Goal: Navigation & Orientation: Find specific page/section

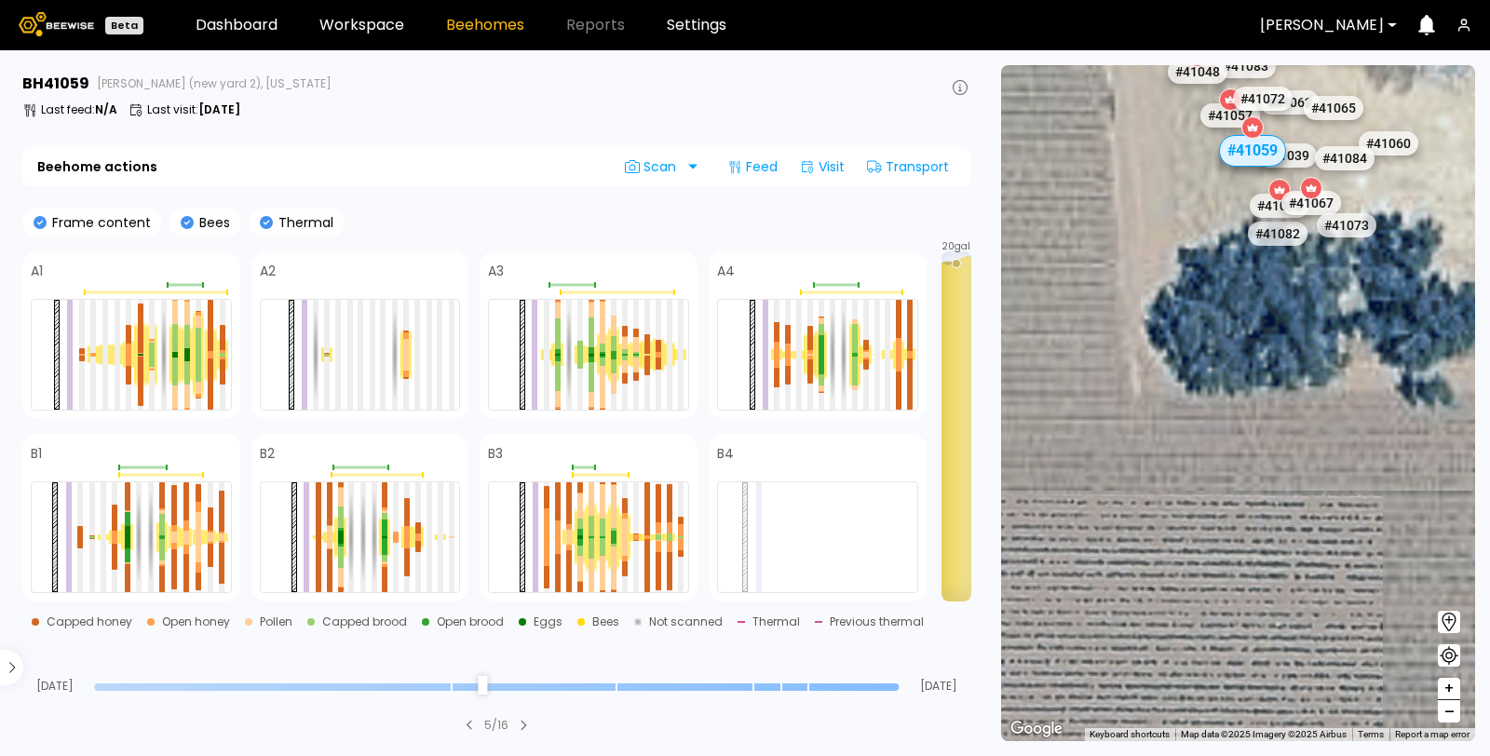
drag, startPoint x: 1246, startPoint y: 307, endPoint x: 1029, endPoint y: 699, distance: 448.1
click at [1008, 755] on html "Beta Dashboard Workspace Beehomes Reports Settings [PERSON_NAME] 41059 [PERSON_…" at bounding box center [745, 378] width 1490 height 756
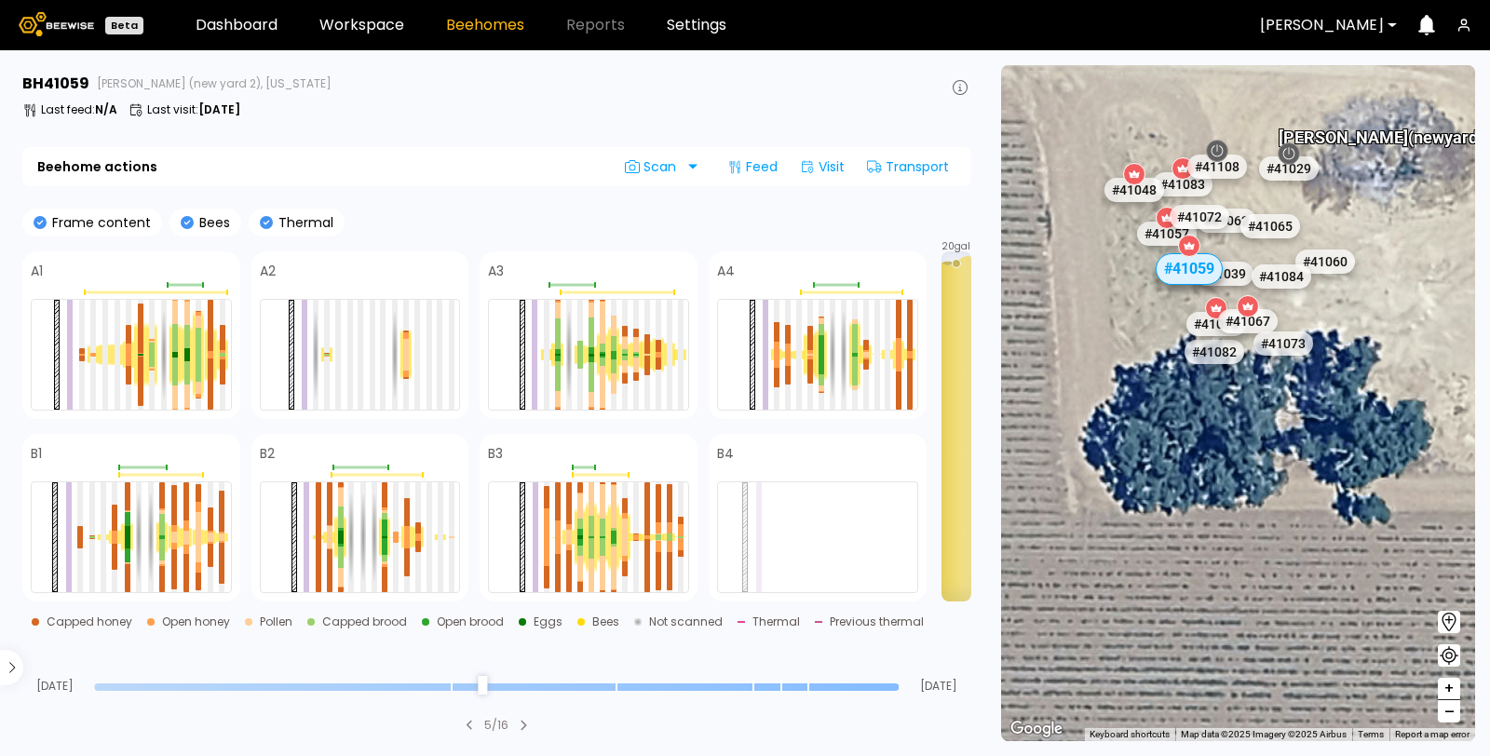
drag, startPoint x: 1230, startPoint y: 345, endPoint x: 1183, endPoint y: 516, distance: 176.9
click at [1183, 516] on div "# 40353 # 40069 # 40306 # 40702 # 40113 # 40345 # 41140 # 40200 # 40736 # 40203…" at bounding box center [1238, 403] width 474 height 676
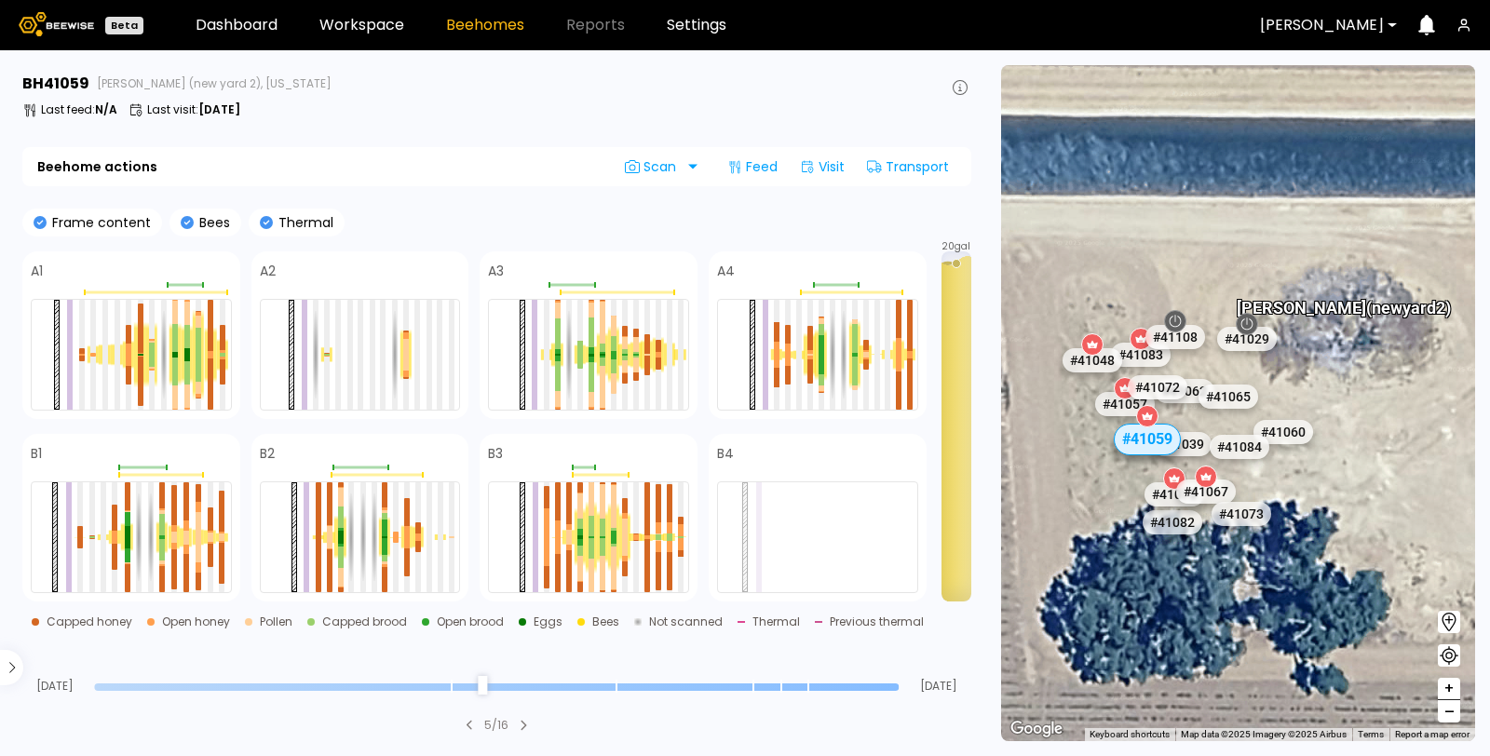
click at [1249, 334] on div at bounding box center [1248, 324] width 22 height 22
click at [1246, 346] on div "# 41029" at bounding box center [1247, 339] width 65 height 30
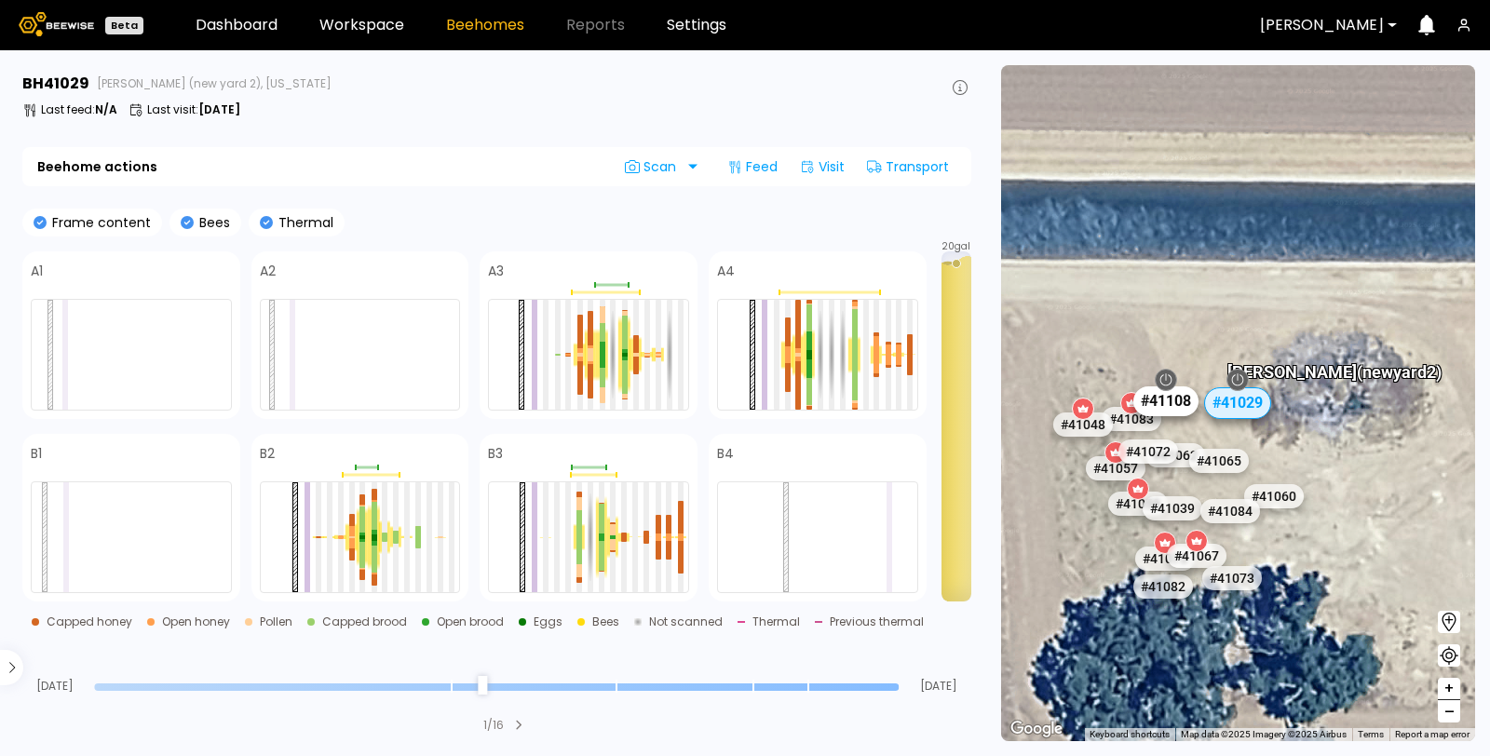
click at [1178, 397] on div "# 41108" at bounding box center [1166, 401] width 65 height 30
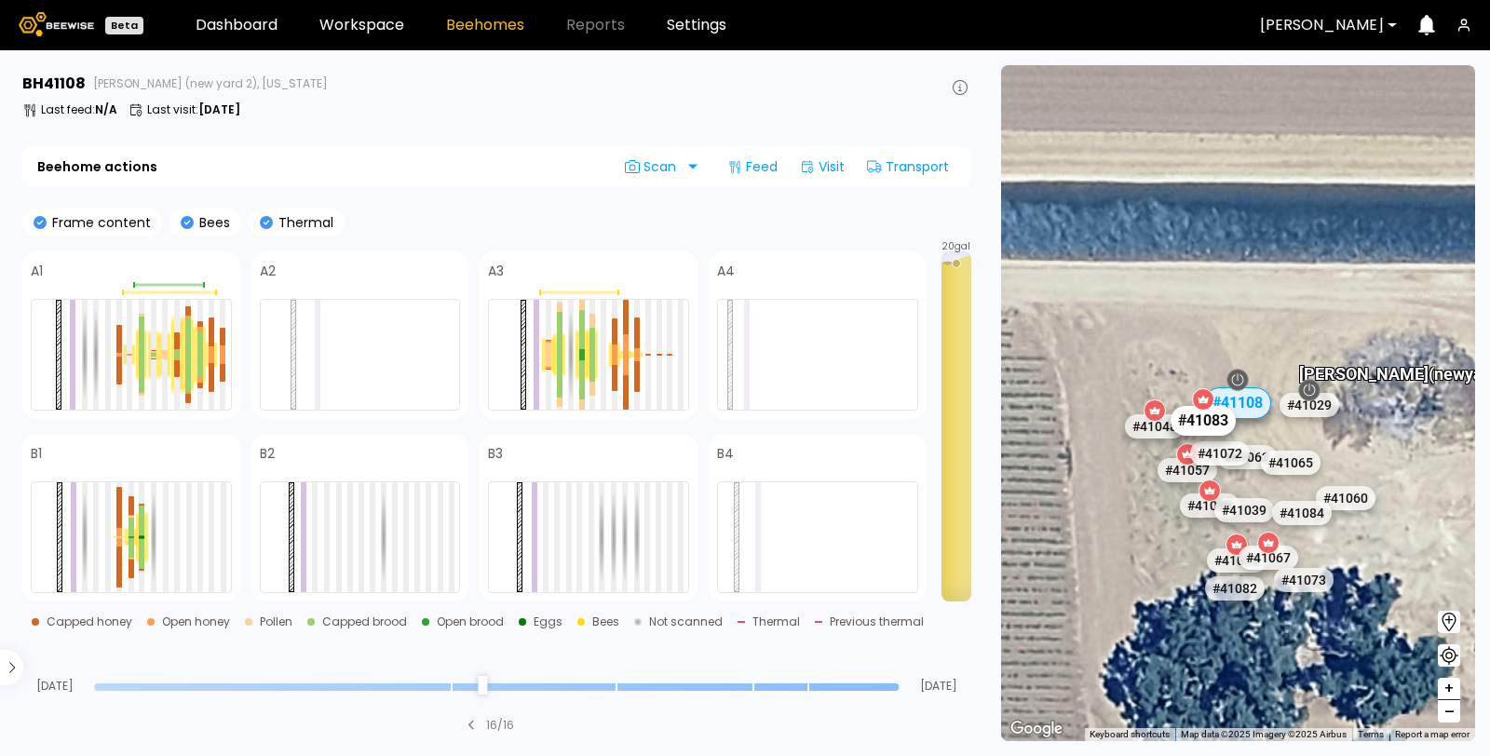
click at [1202, 428] on div "# 41083" at bounding box center [1203, 421] width 65 height 30
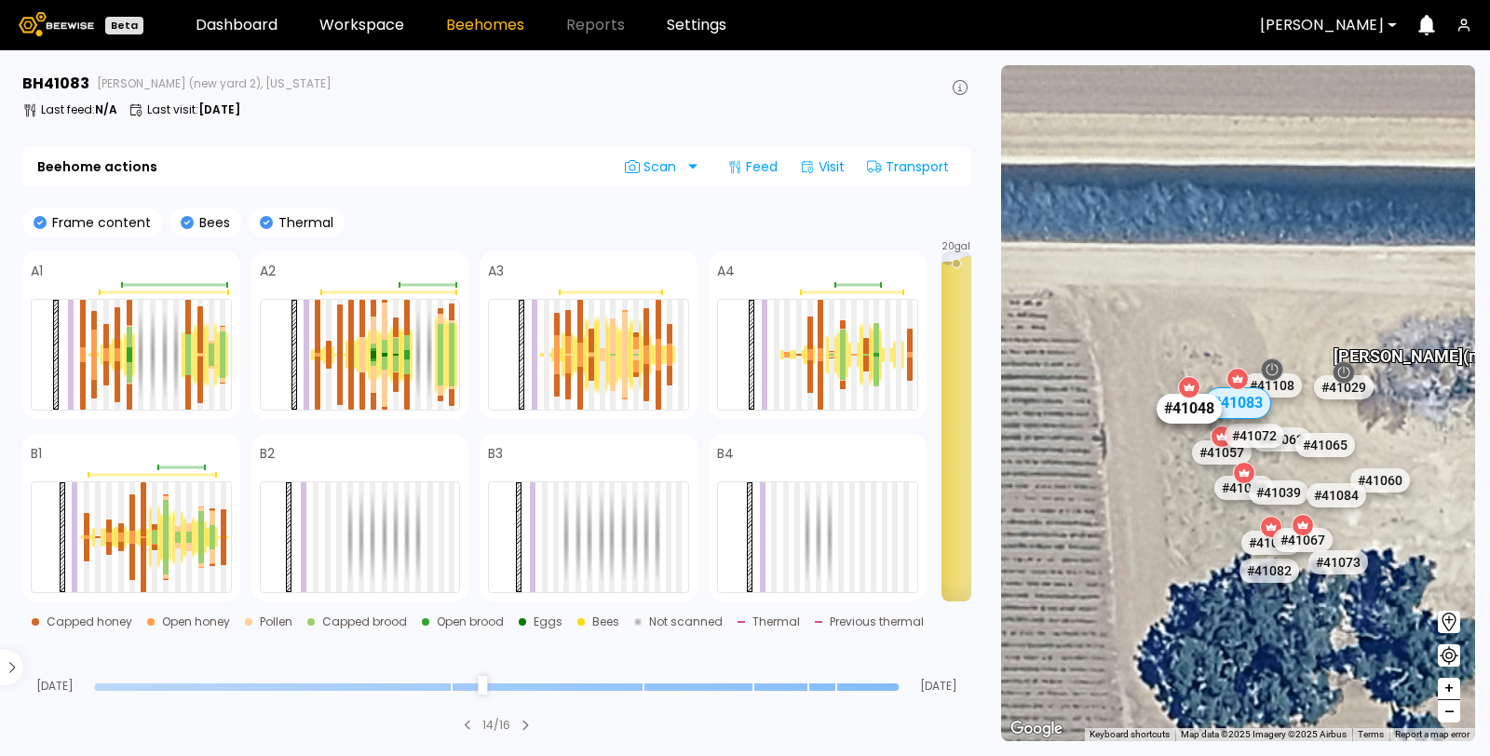
click at [1172, 410] on div "# 41048" at bounding box center [1189, 409] width 65 height 30
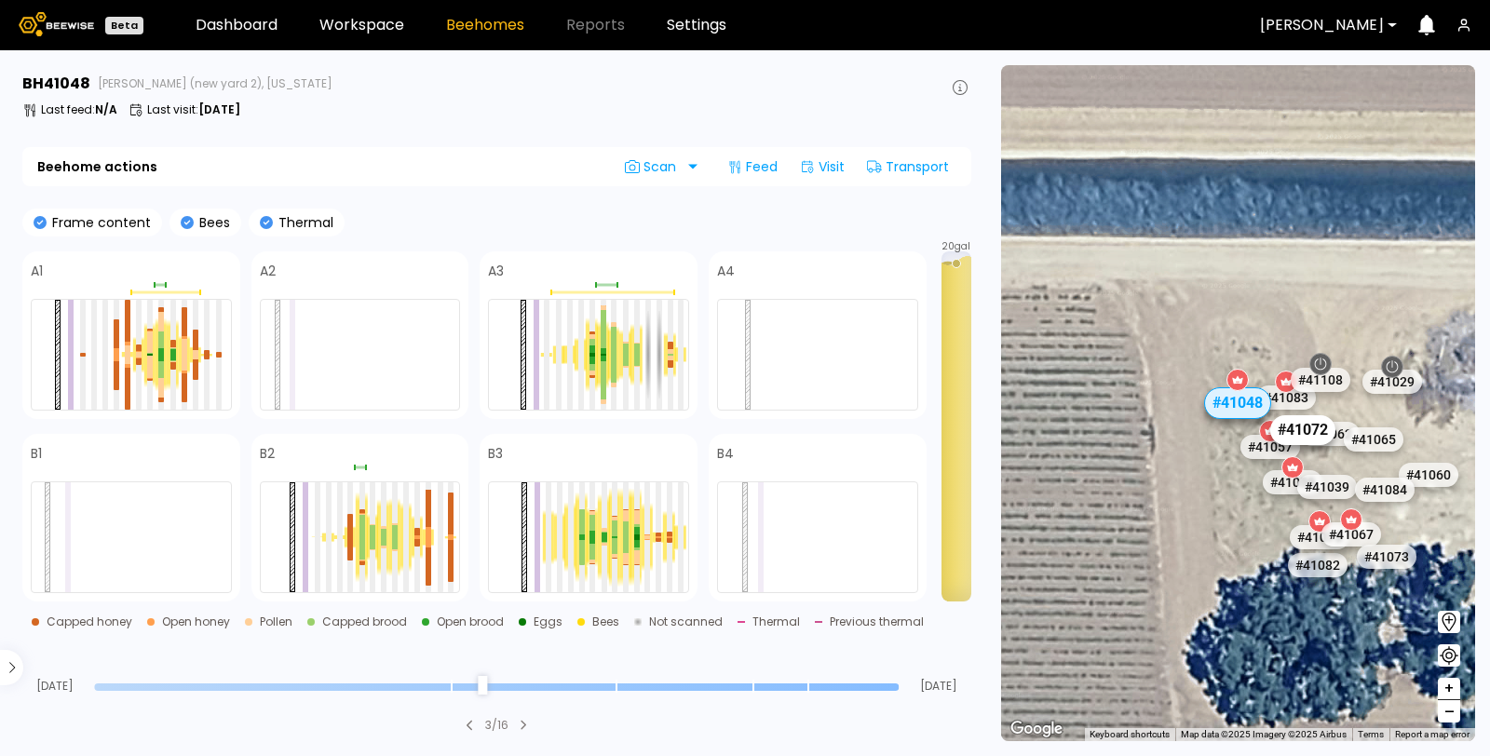
click at [1301, 428] on div "# 41072" at bounding box center [1302, 430] width 65 height 30
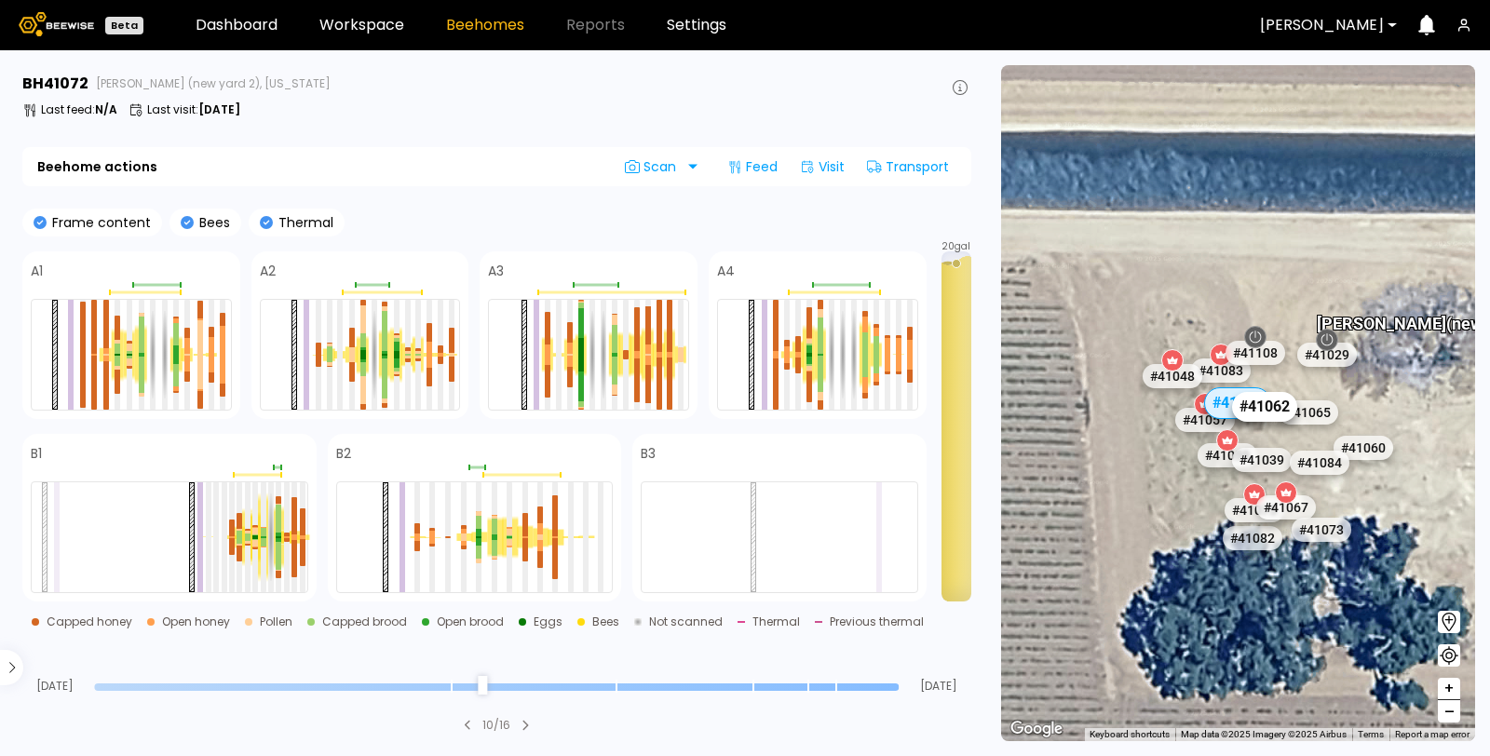
click at [1276, 417] on div "# 41062" at bounding box center [1265, 407] width 65 height 30
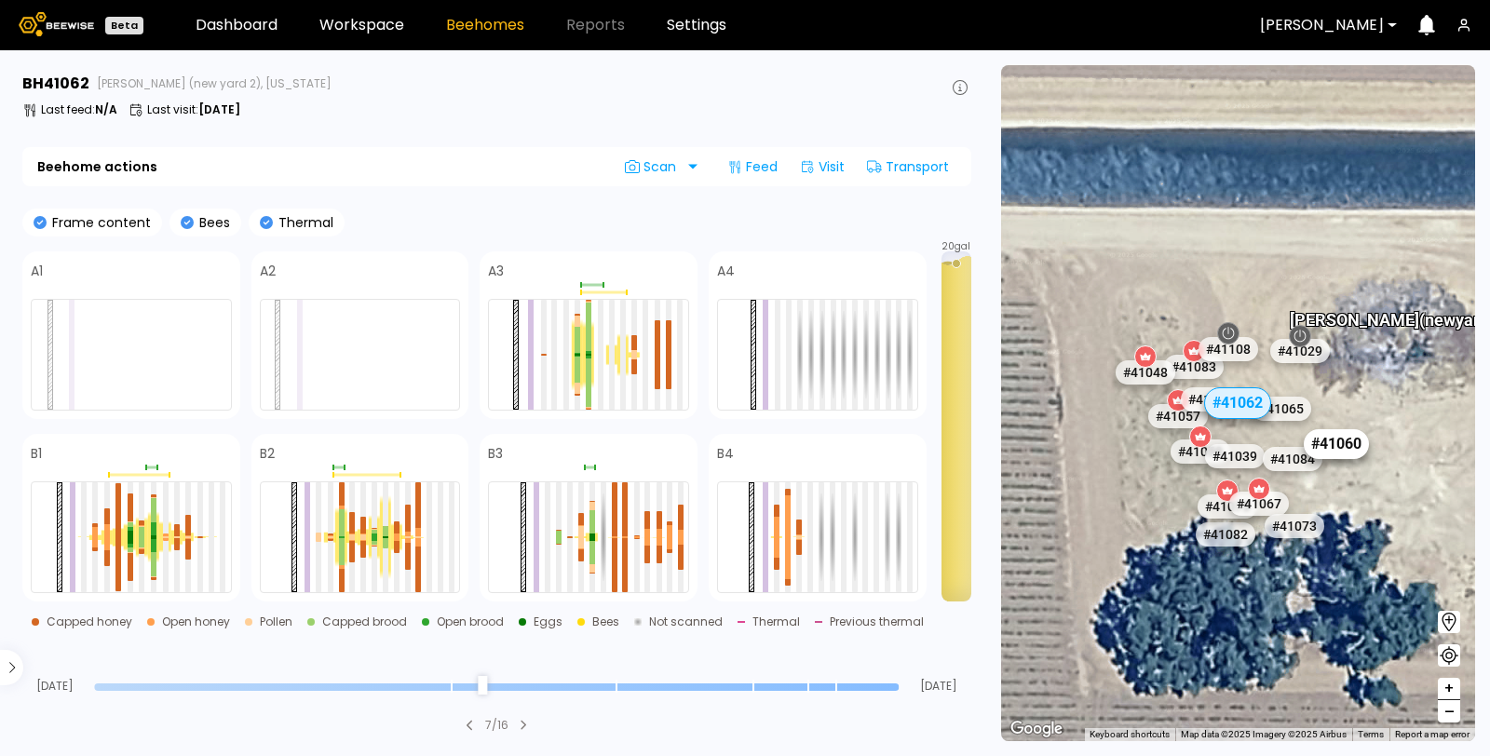
click at [1341, 447] on div "# 41060" at bounding box center [1336, 444] width 65 height 30
